Goal: Navigation & Orientation: Find specific page/section

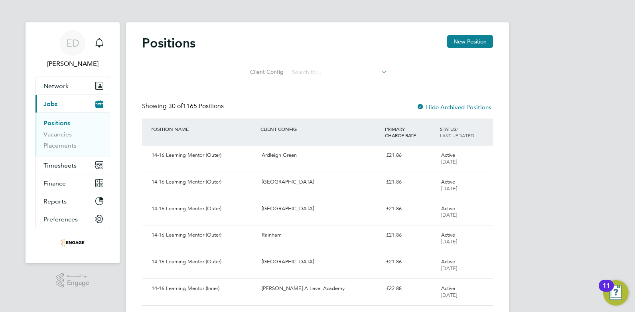
click at [79, 105] on button "Current page: Jobs" at bounding box center [72, 104] width 74 height 18
click at [65, 134] on link "Vacancies" at bounding box center [57, 134] width 28 height 8
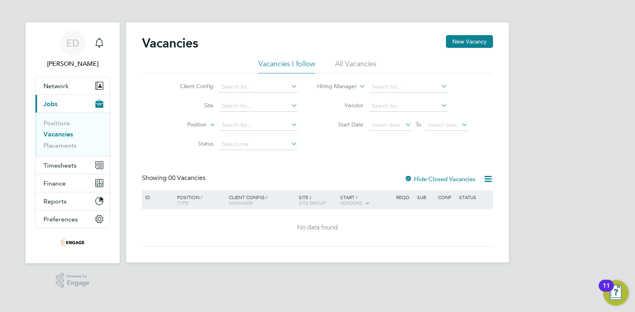
click at [372, 60] on li "All Vacancies" at bounding box center [355, 66] width 41 height 14
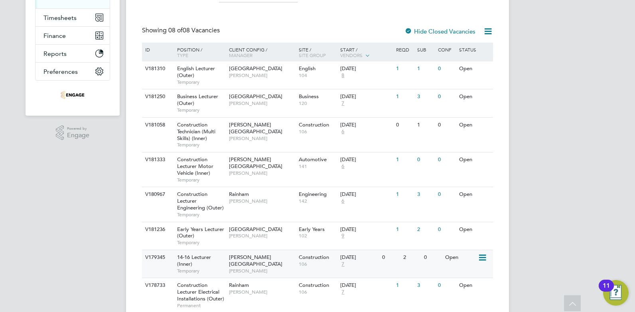
scroll to position [138, 0]
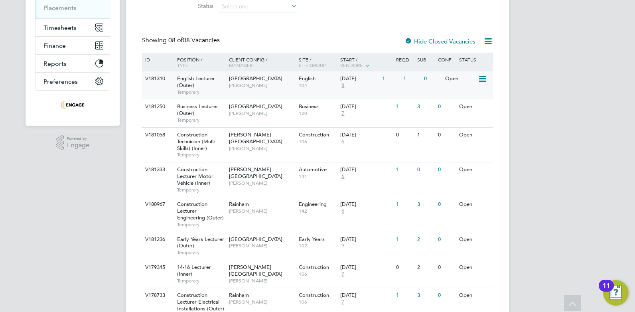
click at [230, 85] on span "[PERSON_NAME]" at bounding box center [262, 85] width 66 height 6
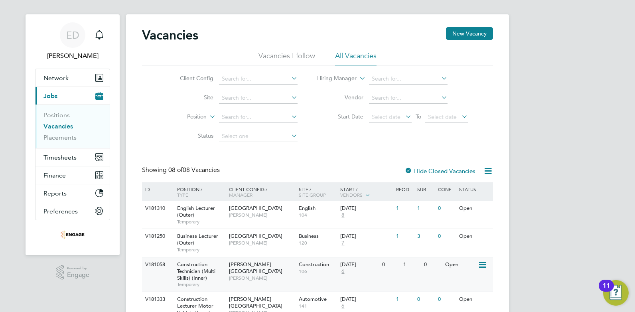
scroll to position [0, 0]
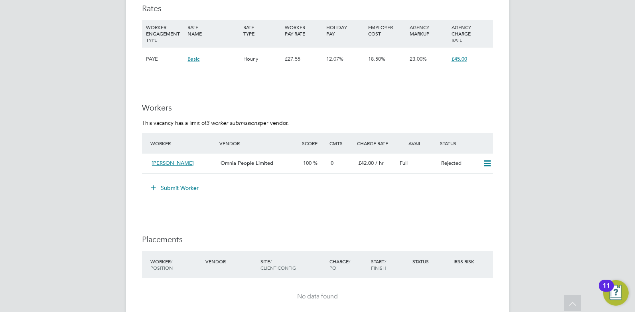
scroll to position [1116, 0]
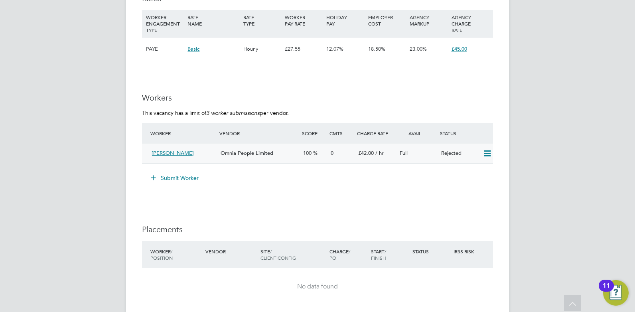
click at [444, 153] on div "Rejected" at bounding box center [458, 153] width 41 height 13
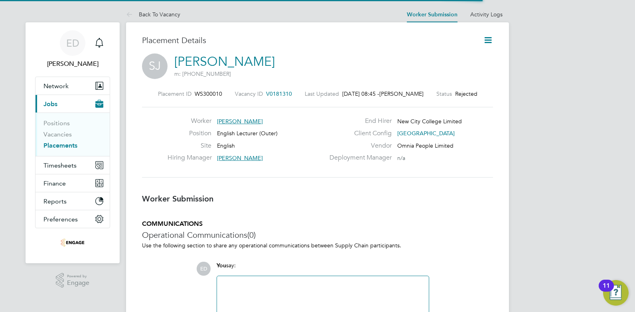
scroll to position [4, 4]
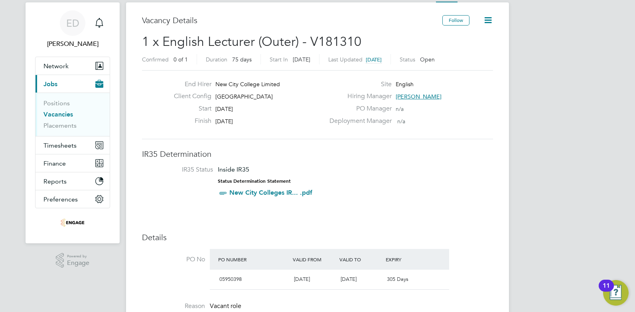
click at [65, 114] on link "Vacancies" at bounding box center [58, 114] width 30 height 8
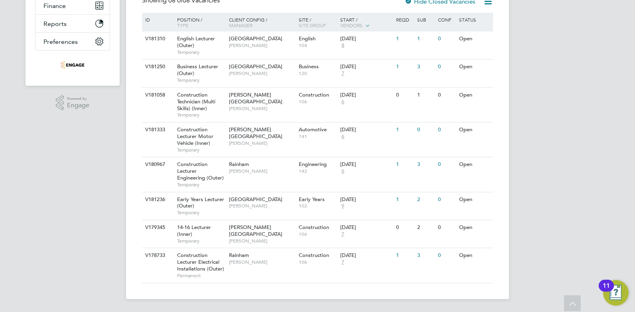
click at [536, 106] on div "ED [PERSON_NAME] Notifications Applications: Network Team Members Businesses Si…" at bounding box center [317, 67] width 635 height 489
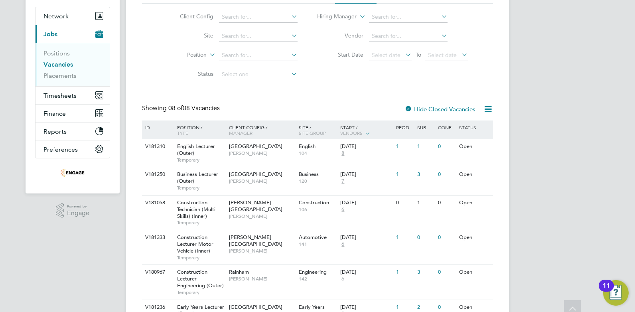
scroll to position [80, 0]
